Goal: Task Accomplishment & Management: Manage account settings

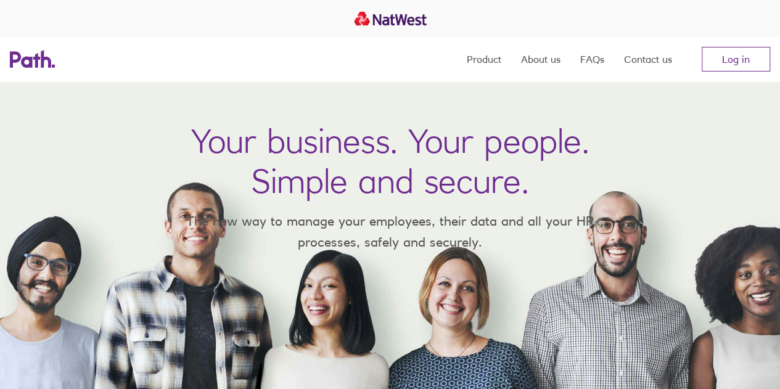
click at [740, 72] on nav "Product About us FAQs Contact us Log in" at bounding box center [618, 59] width 303 height 44
click at [740, 62] on link "Log in" at bounding box center [736, 59] width 68 height 25
click at [751, 64] on link "Log in" at bounding box center [736, 59] width 68 height 25
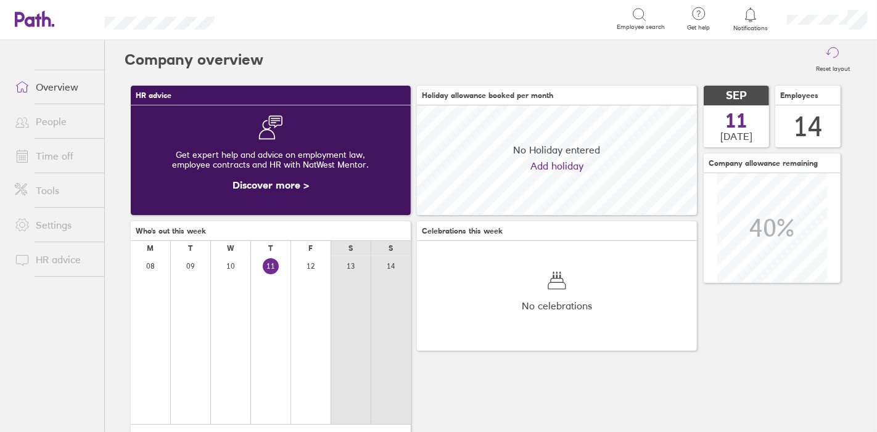
scroll to position [110, 280]
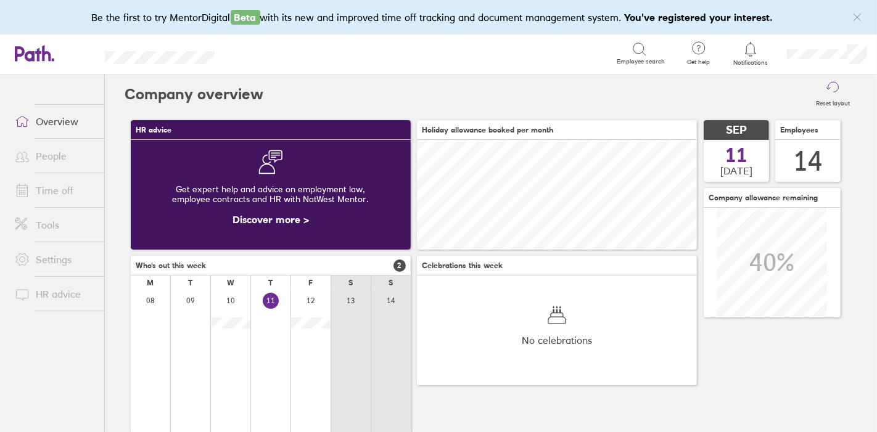
click at [60, 155] on link "People" at bounding box center [54, 156] width 99 height 25
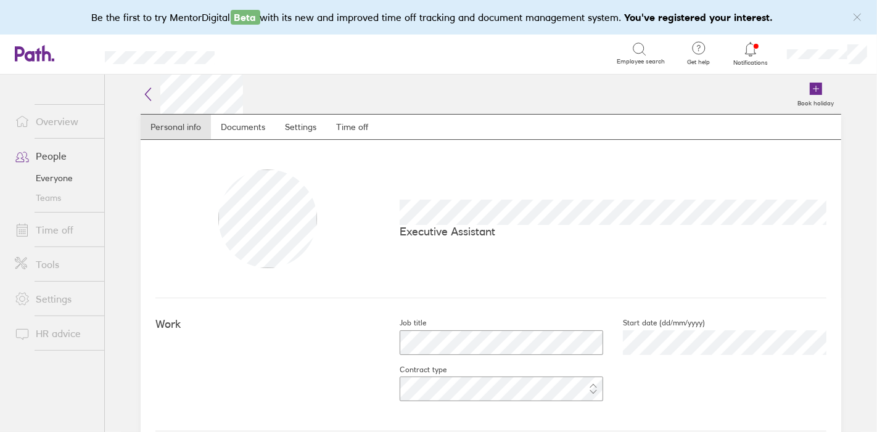
scroll to position [68, 0]
